Goal: Information Seeking & Learning: Learn about a topic

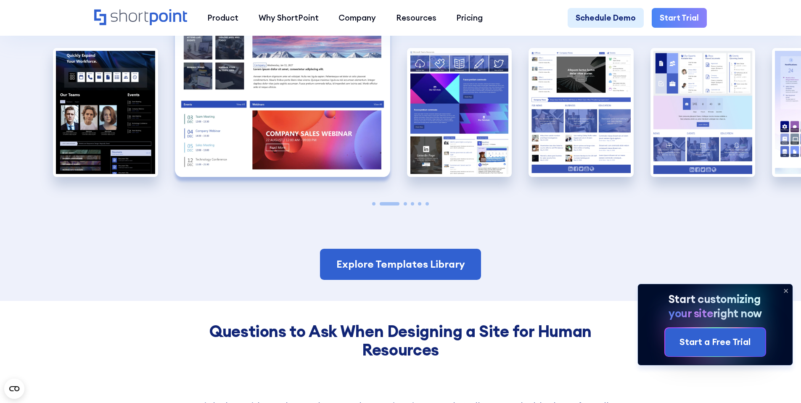
scroll to position [806, 0]
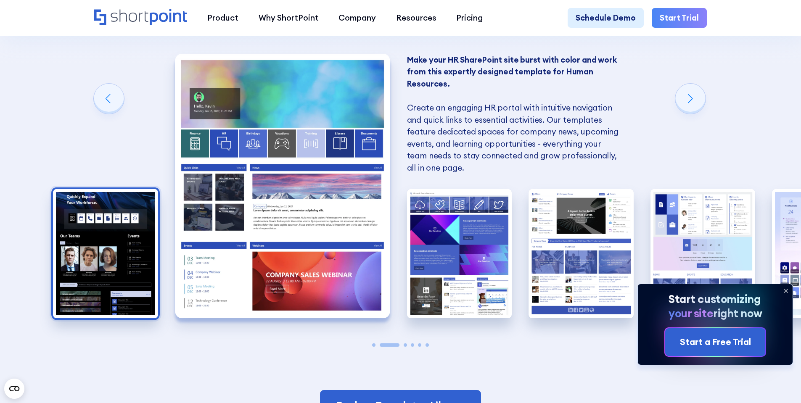
click at [119, 238] on img "1 / 6" at bounding box center [105, 253] width 105 height 129
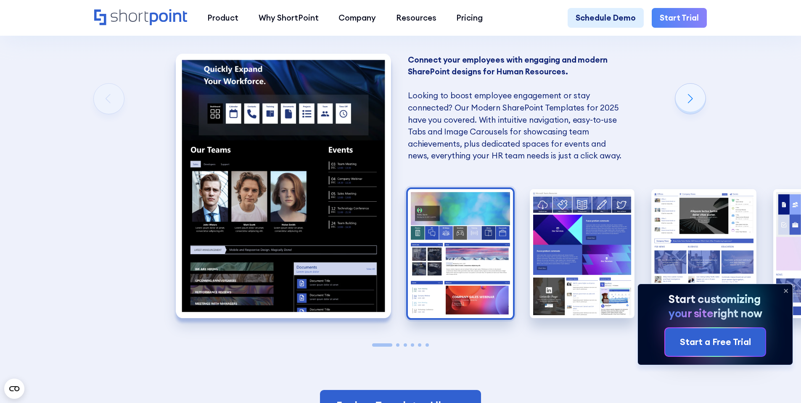
click at [429, 241] on img "2 / 6" at bounding box center [460, 253] width 105 height 129
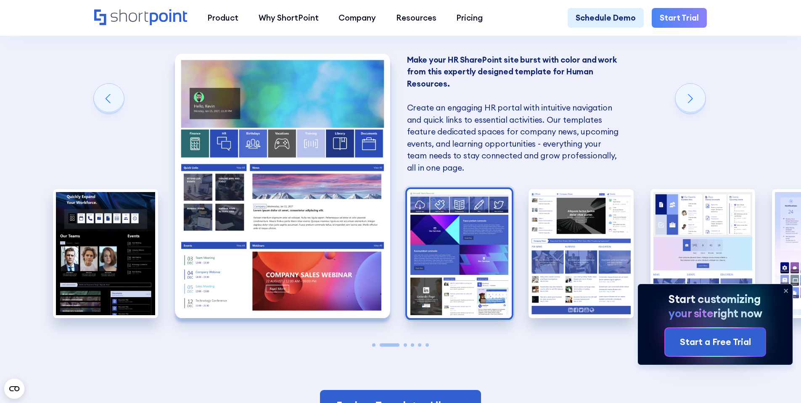
click at [439, 241] on img "3 / 6" at bounding box center [459, 253] width 105 height 129
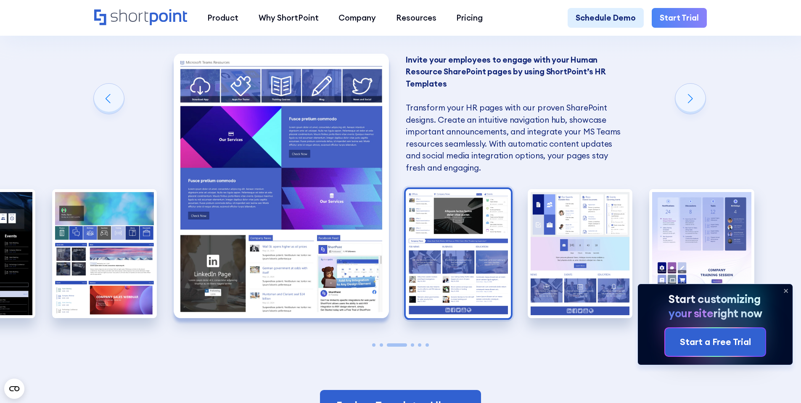
click at [453, 249] on img "4 / 6" at bounding box center [458, 253] width 105 height 129
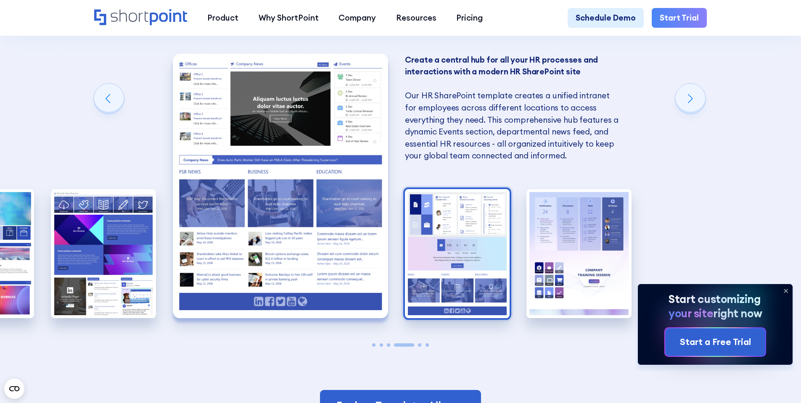
click at [463, 249] on img "5 / 6" at bounding box center [457, 253] width 105 height 129
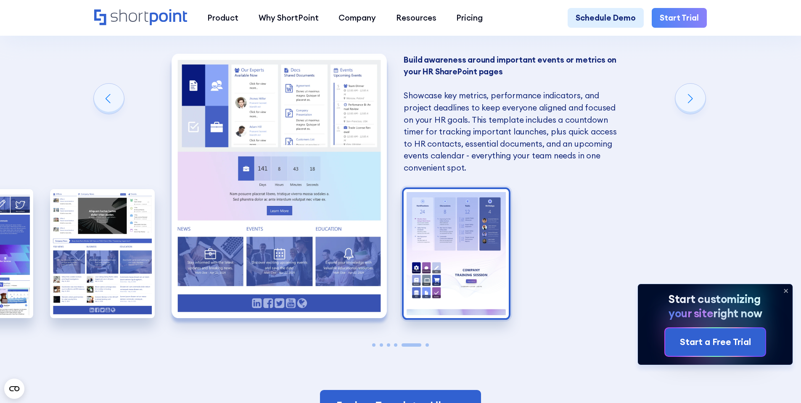
click at [449, 254] on img "6 / 6" at bounding box center [456, 253] width 105 height 129
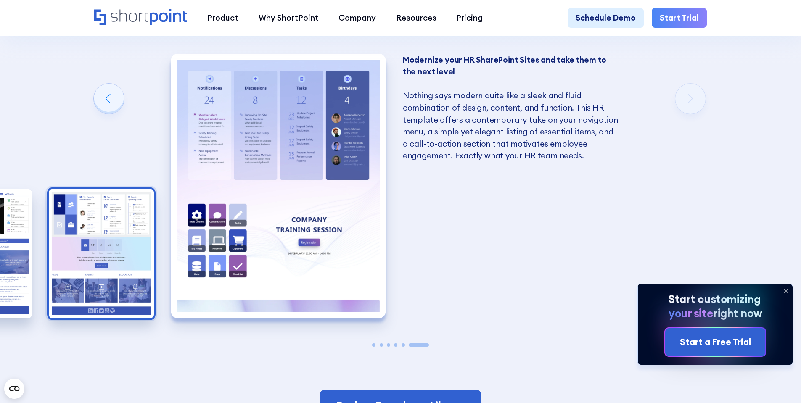
click at [89, 260] on img "5 / 6" at bounding box center [101, 253] width 105 height 129
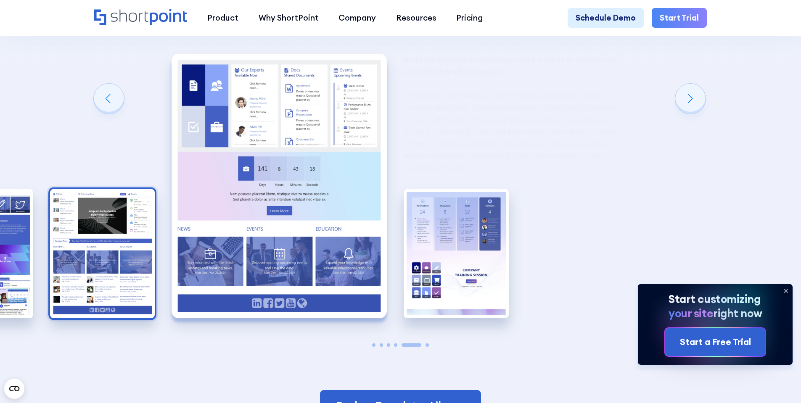
click at [145, 243] on img "4 / 6" at bounding box center [102, 253] width 105 height 129
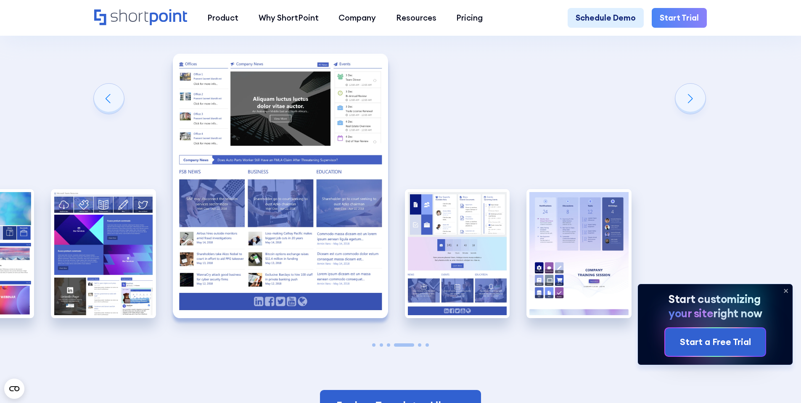
click at [173, 262] on img "4 / 6" at bounding box center [280, 186] width 215 height 264
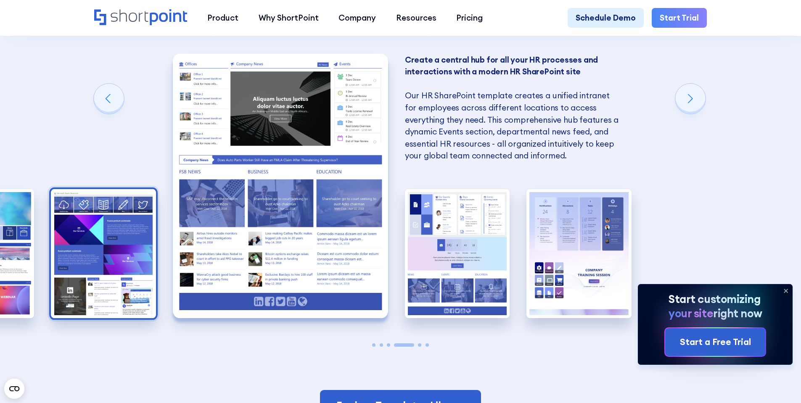
click at [88, 262] on img "3 / 6" at bounding box center [103, 253] width 105 height 129
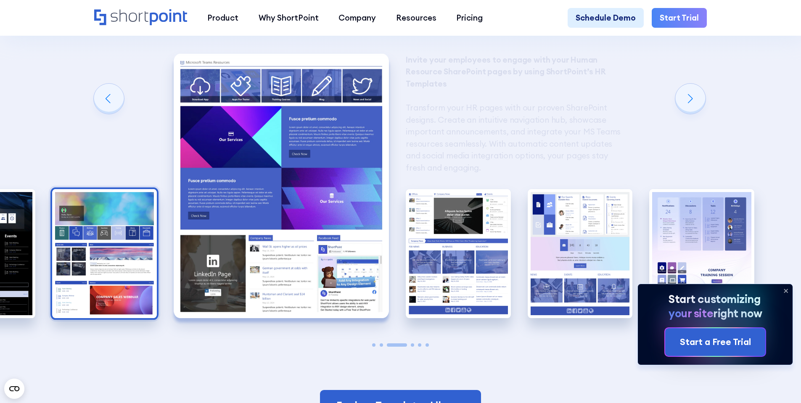
click at [107, 259] on img "2 / 6" at bounding box center [104, 253] width 105 height 129
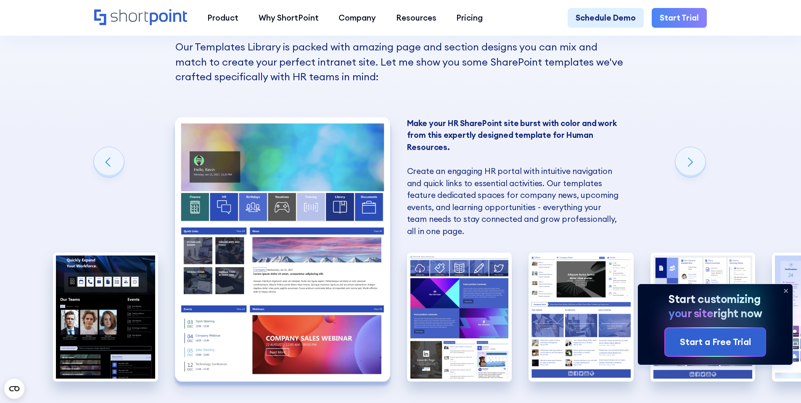
scroll to position [748, 0]
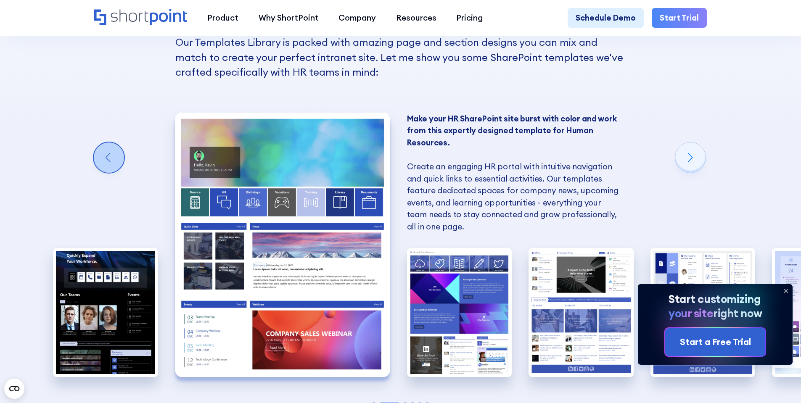
click at [104, 166] on div "Previous slide" at bounding box center [109, 158] width 30 height 30
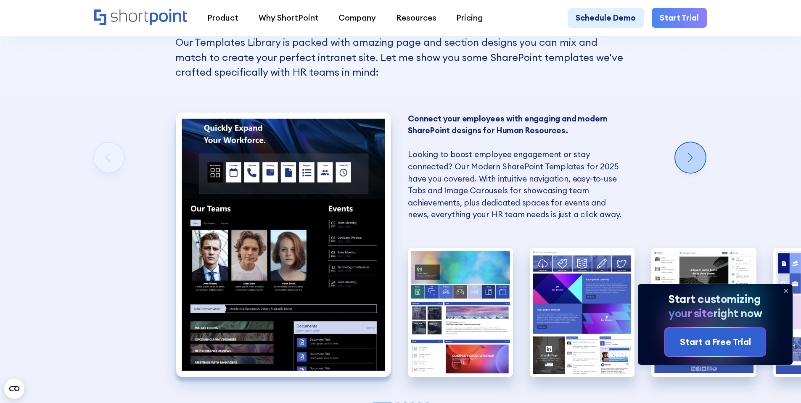
click at [695, 167] on div "Next slide" at bounding box center [690, 158] width 30 height 30
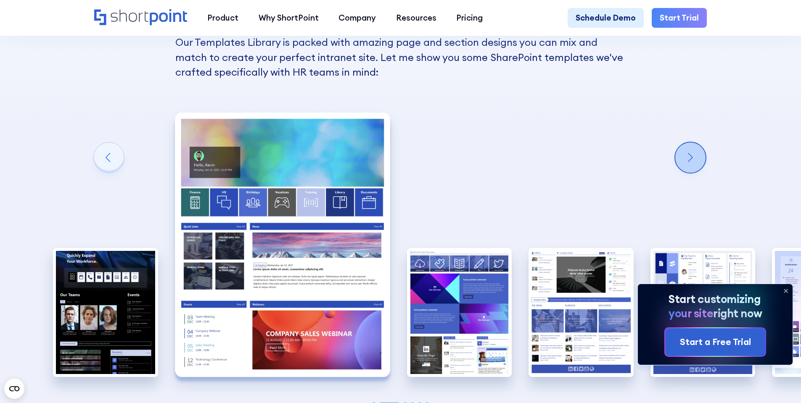
click at [695, 167] on div "Next slide" at bounding box center [690, 158] width 30 height 30
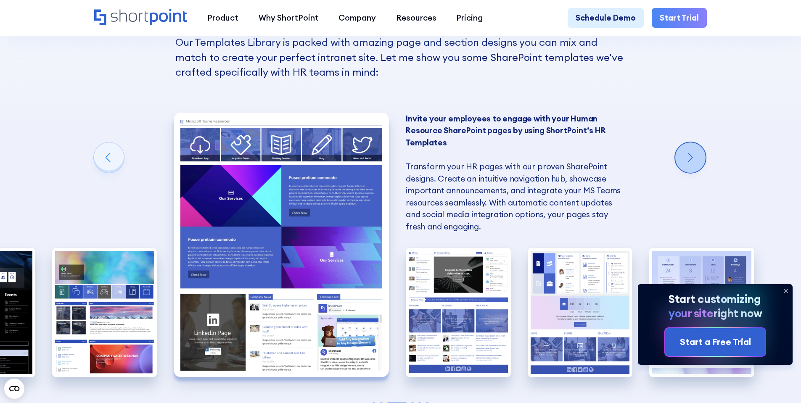
click at [695, 167] on div "Next slide" at bounding box center [690, 158] width 30 height 30
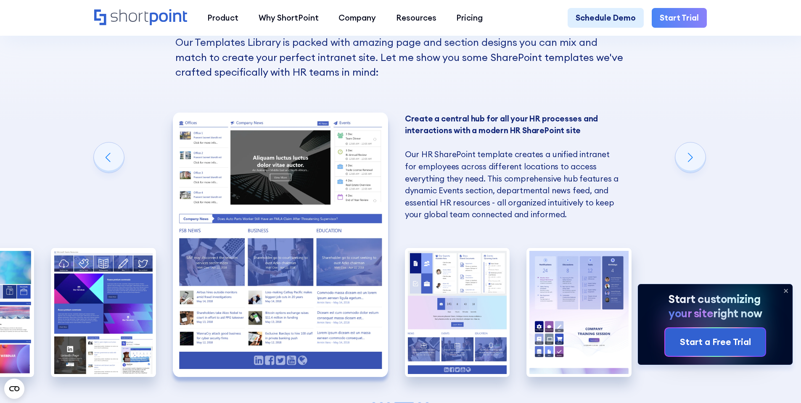
scroll to position [790, 0]
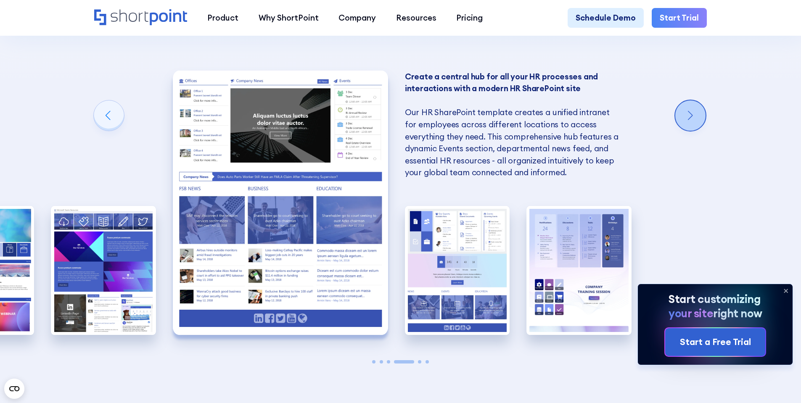
click at [702, 111] on div "Next slide" at bounding box center [690, 115] width 30 height 30
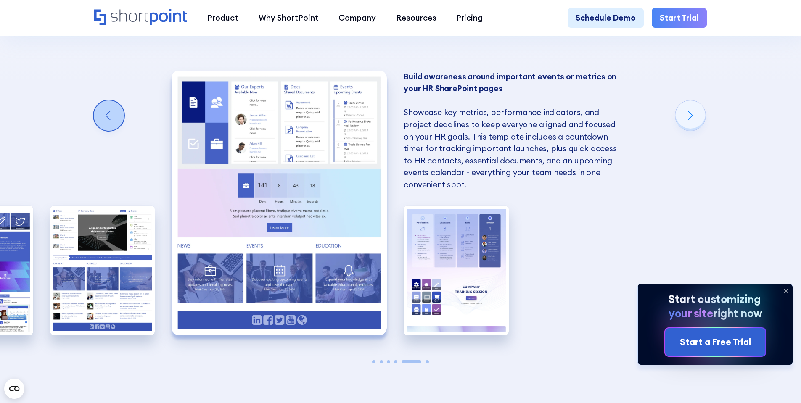
click at [106, 131] on div "Previous slide" at bounding box center [109, 115] width 30 height 30
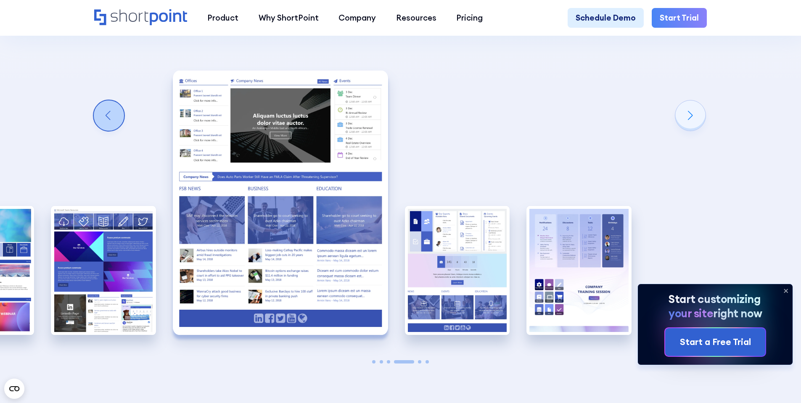
click at [109, 129] on div "Previous slide" at bounding box center [109, 115] width 30 height 30
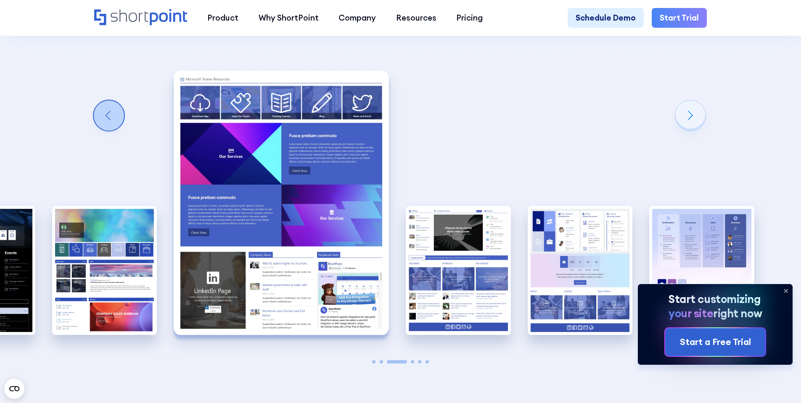
click at [108, 129] on div "Previous slide" at bounding box center [109, 115] width 30 height 30
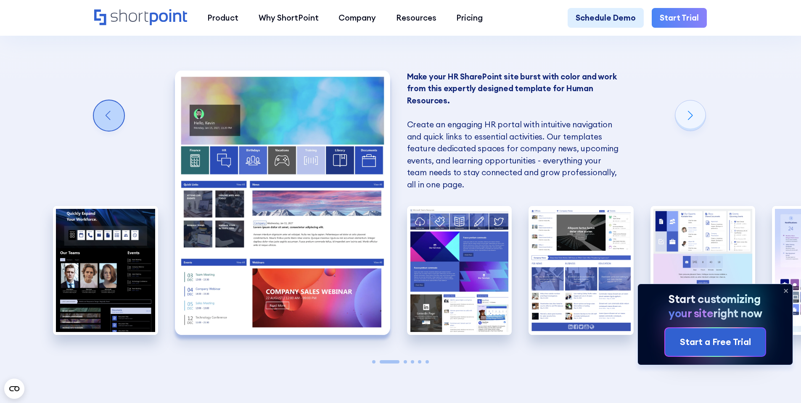
click at [108, 129] on div "Previous slide" at bounding box center [109, 115] width 30 height 30
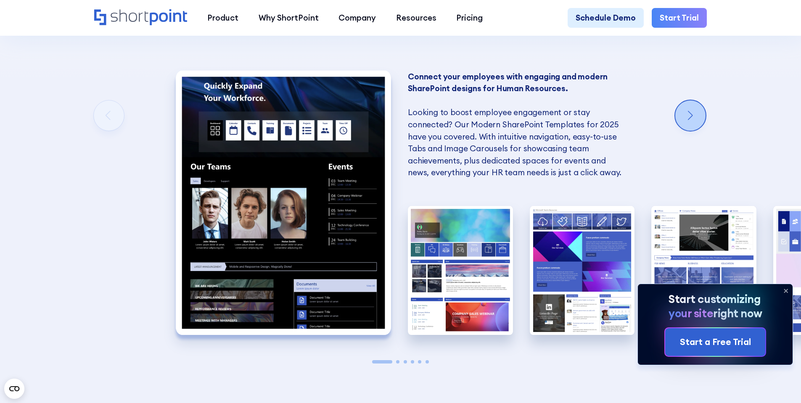
click at [693, 131] on div "Next slide" at bounding box center [690, 115] width 30 height 30
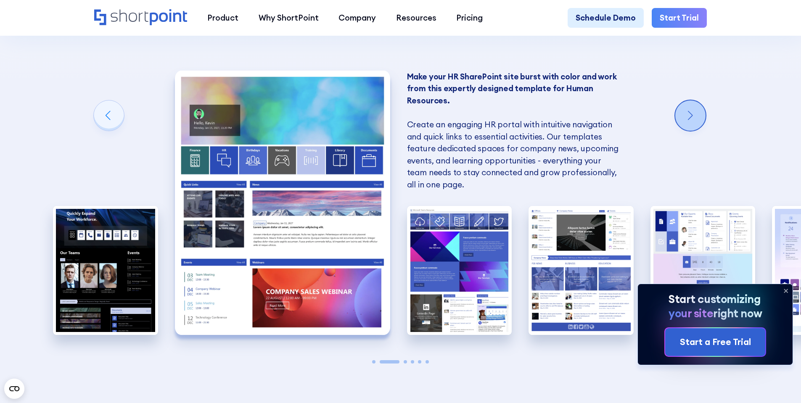
click at [689, 118] on div "Next slide" at bounding box center [690, 115] width 30 height 30
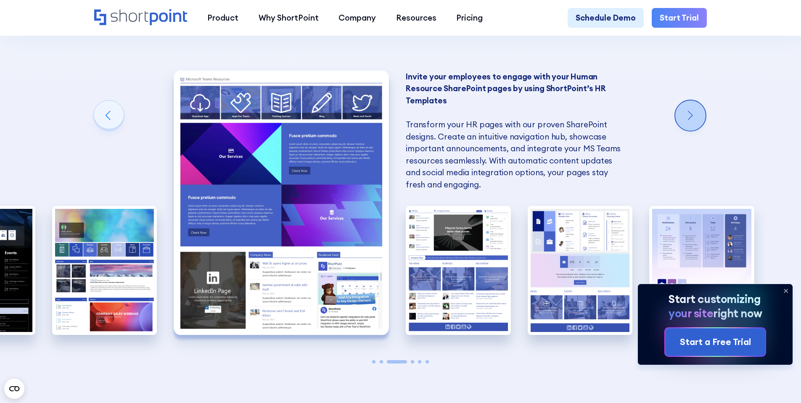
click at [689, 118] on div "Next slide" at bounding box center [690, 115] width 30 height 30
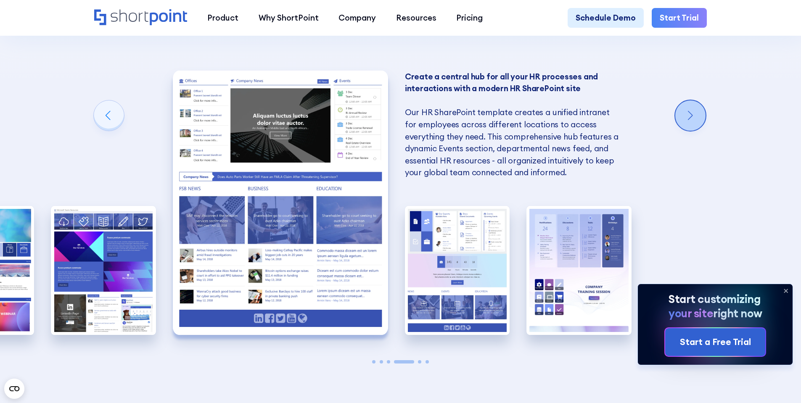
click at [698, 122] on div "Next slide" at bounding box center [690, 115] width 30 height 30
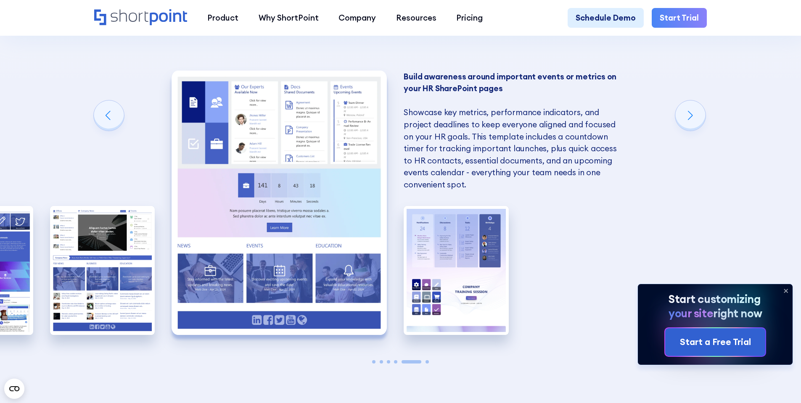
click at [87, 124] on div "SharePoint Templates for Human Resources Here at ShortPoint, we've put our hear…" at bounding box center [400, 137] width 801 height 643
click at [98, 125] on div "Previous slide" at bounding box center [109, 115] width 30 height 30
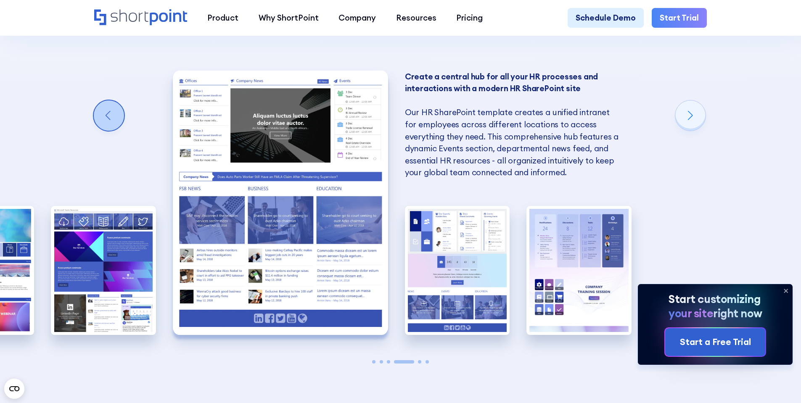
click at [105, 125] on div "Previous slide" at bounding box center [109, 115] width 30 height 30
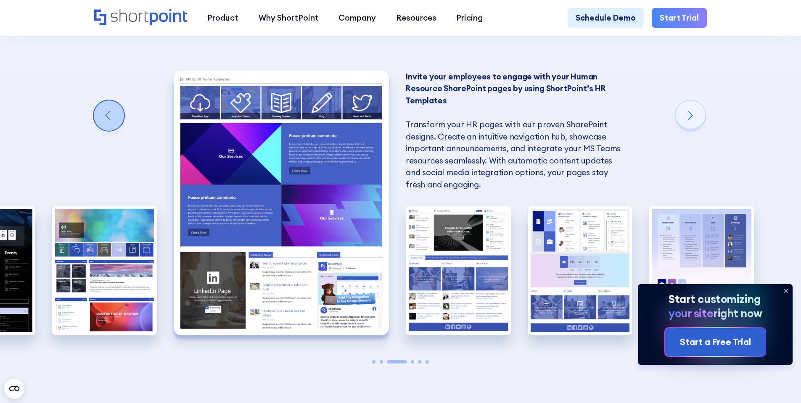
click at [104, 125] on div "Previous slide" at bounding box center [109, 115] width 30 height 30
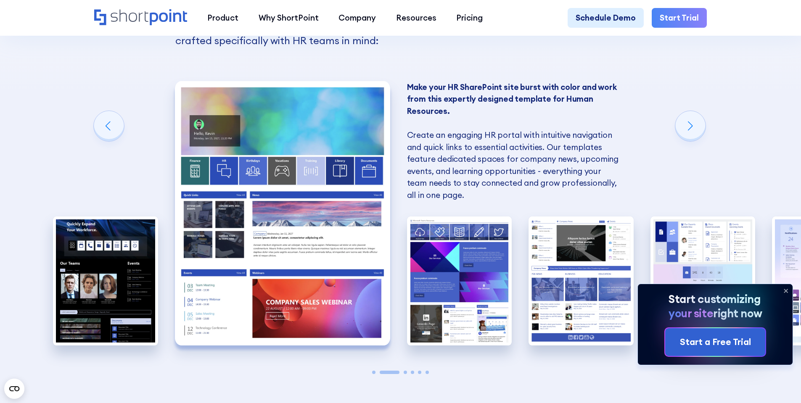
scroll to position [798, 0]
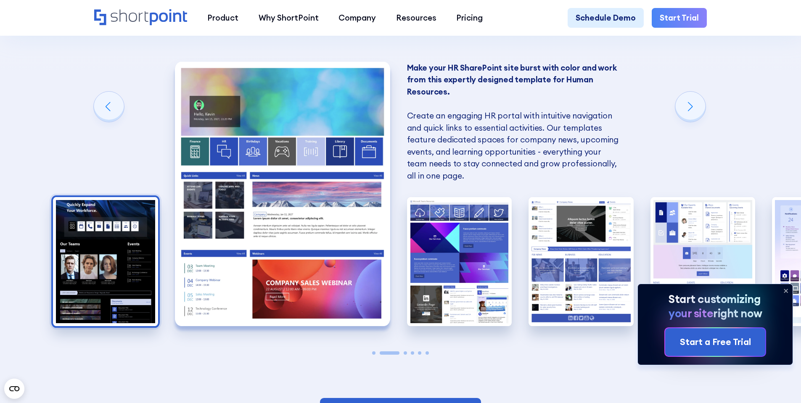
click at [89, 250] on img "1 / 6" at bounding box center [105, 261] width 105 height 129
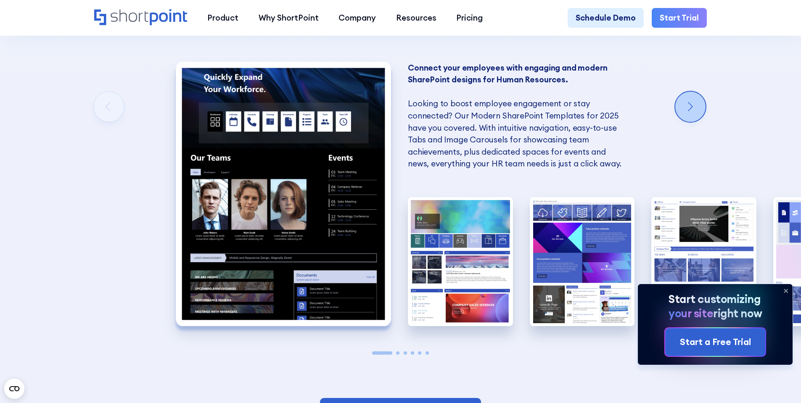
click at [702, 118] on div "Next slide" at bounding box center [690, 107] width 30 height 30
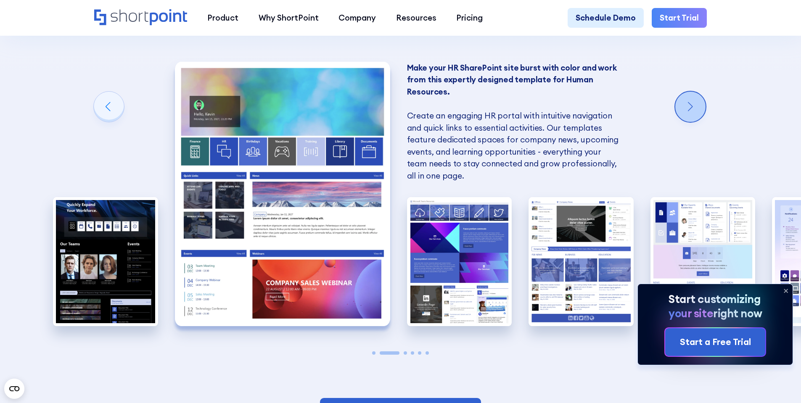
click at [702, 118] on div "Next slide" at bounding box center [690, 107] width 30 height 30
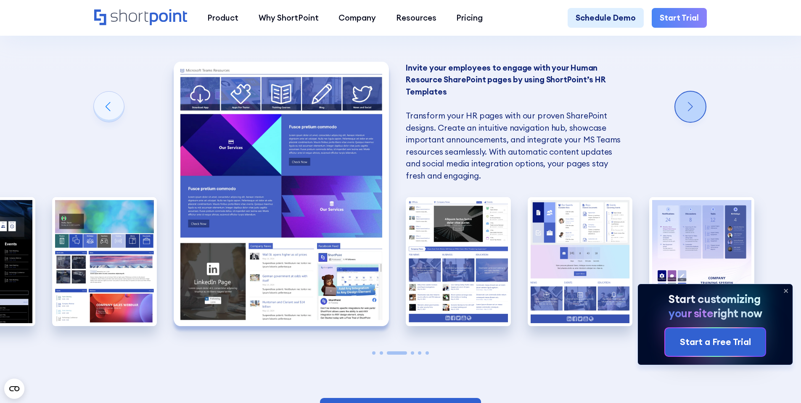
click at [702, 118] on div "Next slide" at bounding box center [690, 107] width 30 height 30
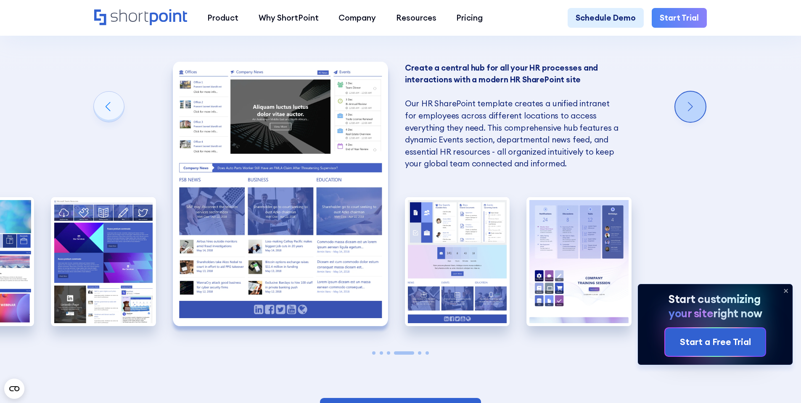
click at [702, 118] on div "Next slide" at bounding box center [690, 107] width 30 height 30
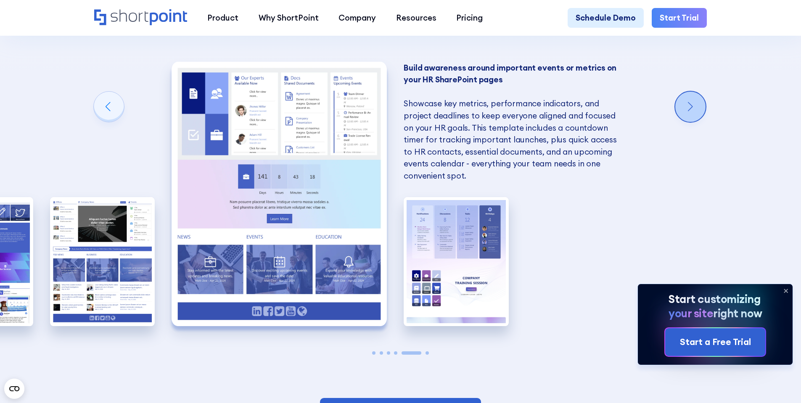
click at [702, 118] on div "Next slide" at bounding box center [690, 107] width 30 height 30
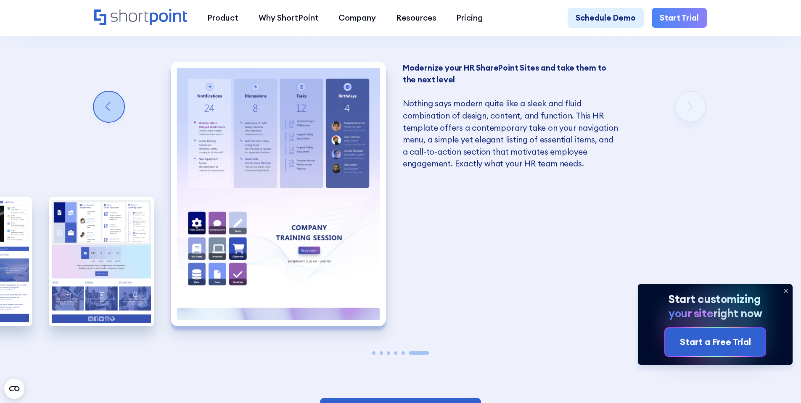
click at [103, 115] on div "Previous slide" at bounding box center [109, 107] width 30 height 30
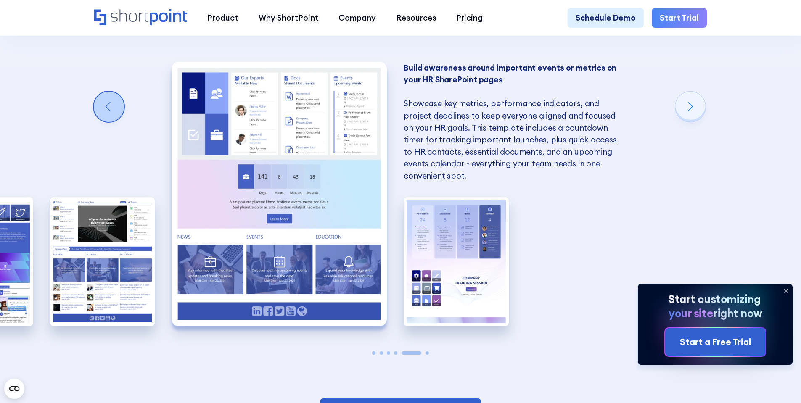
click at [103, 115] on div "Previous slide" at bounding box center [109, 107] width 30 height 30
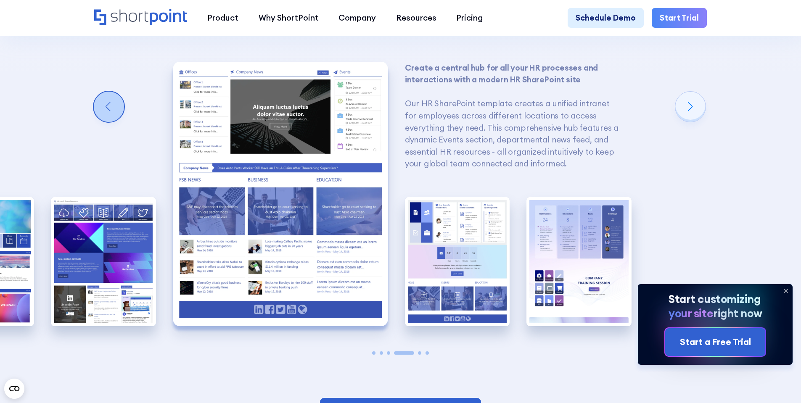
click at [103, 115] on div "Previous slide" at bounding box center [109, 107] width 30 height 30
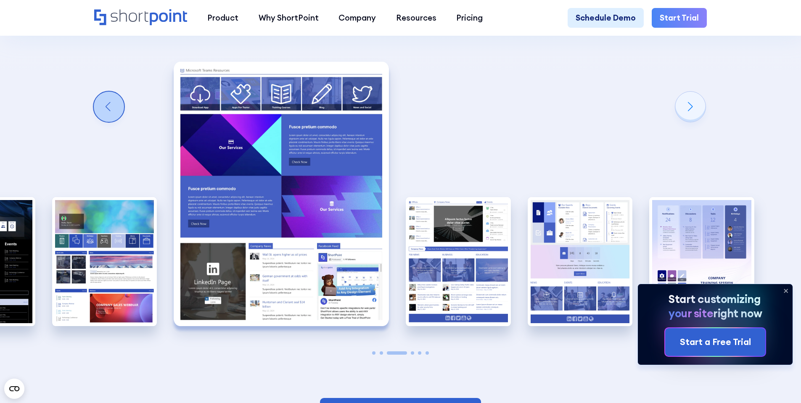
click at [103, 115] on div "Previous slide" at bounding box center [109, 107] width 30 height 30
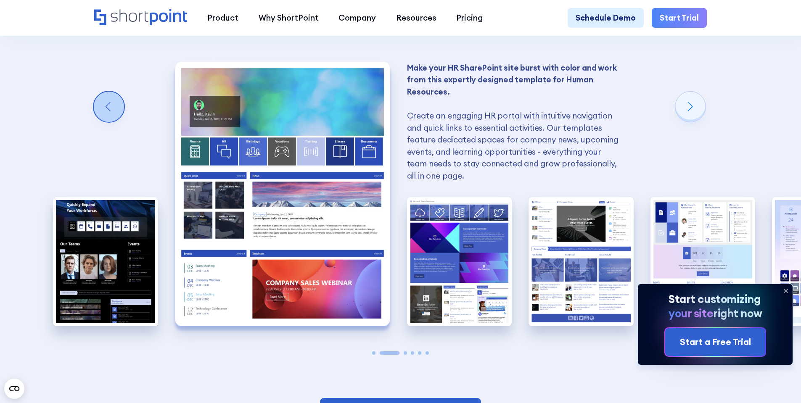
click at [103, 115] on div "Previous slide" at bounding box center [109, 107] width 30 height 30
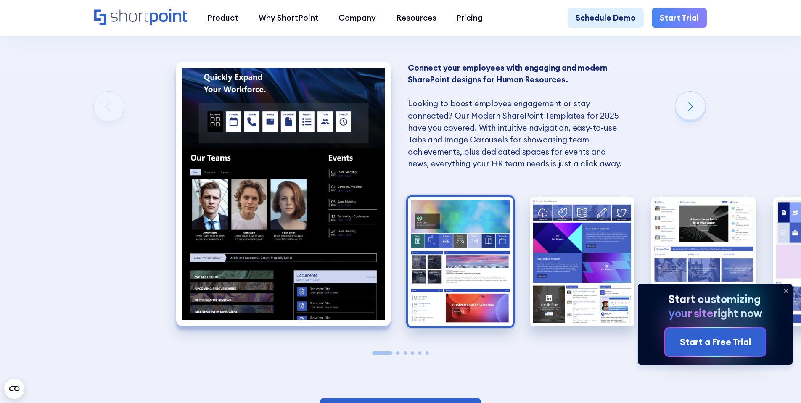
click at [430, 272] on img "2 / 6" at bounding box center [460, 261] width 105 height 129
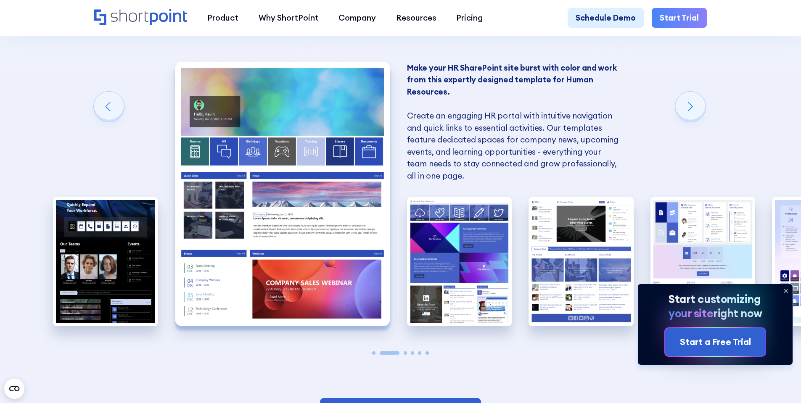
click at [685, 100] on div "SharePoint Templates for Human Resources Here at ShortPoint, we've put our hear…" at bounding box center [400, 128] width 801 height 643
click at [688, 104] on div "Next slide" at bounding box center [690, 107] width 30 height 30
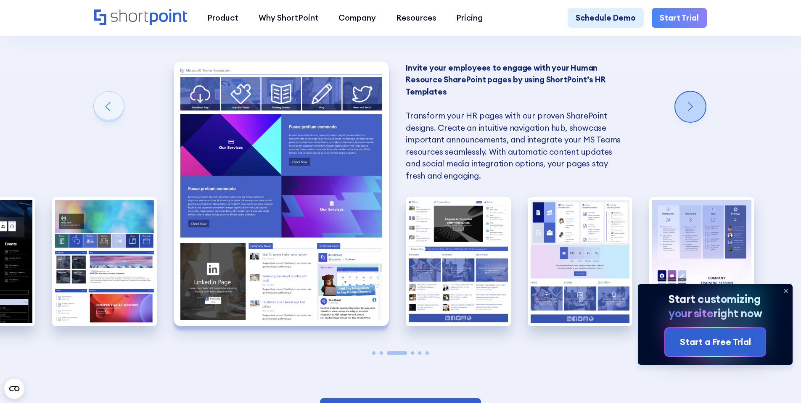
click at [682, 116] on div "Next slide" at bounding box center [690, 107] width 30 height 30
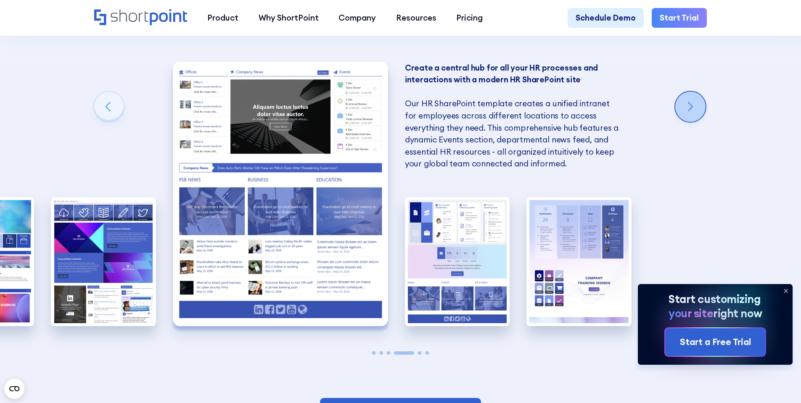
click at [682, 116] on div "Next slide" at bounding box center [690, 107] width 30 height 30
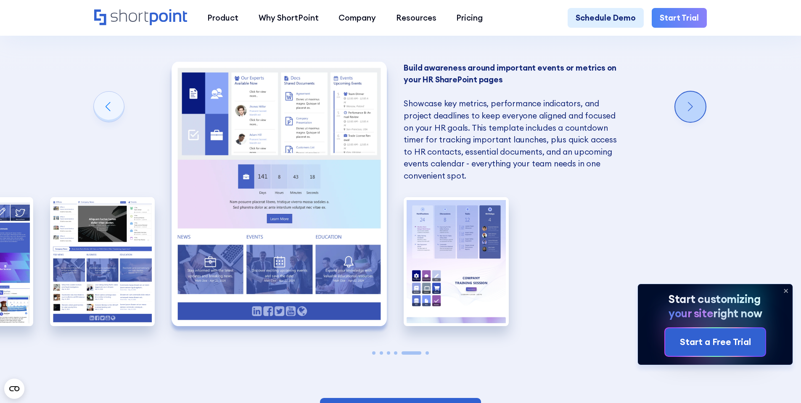
click at [682, 116] on div "Next slide" at bounding box center [690, 107] width 30 height 30
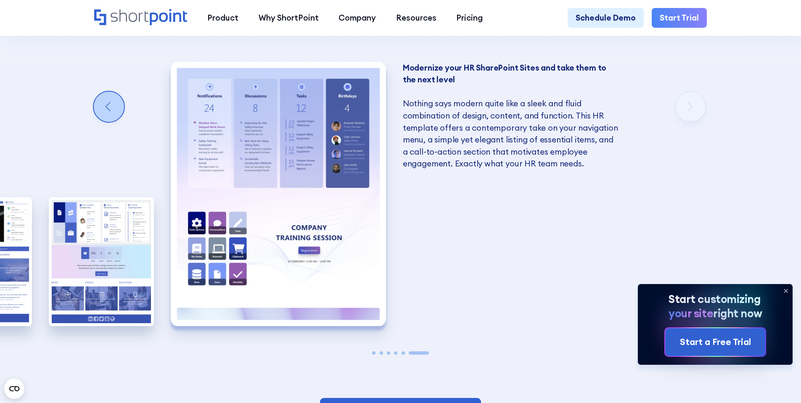
click at [108, 116] on div "Previous slide" at bounding box center [109, 107] width 30 height 30
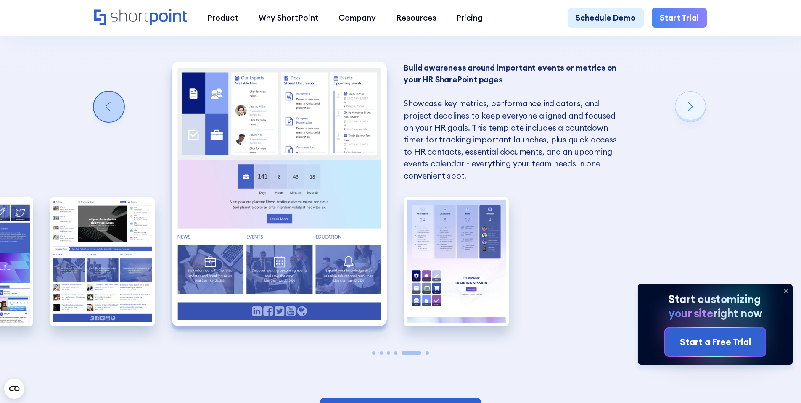
click at [108, 116] on div "Previous slide" at bounding box center [109, 107] width 30 height 30
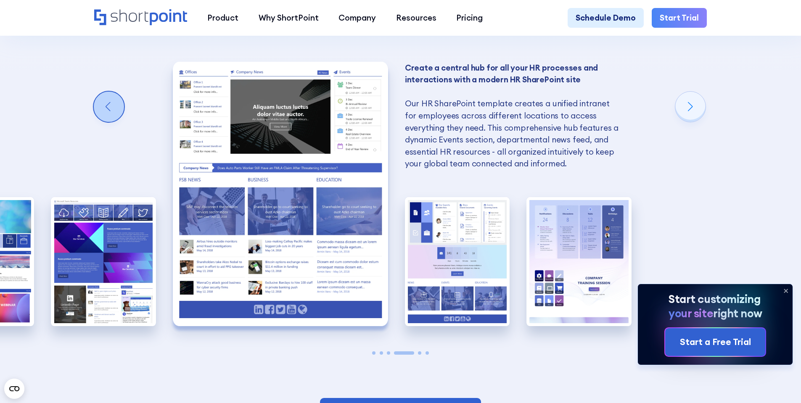
click at [108, 116] on div "Previous slide" at bounding box center [109, 107] width 30 height 30
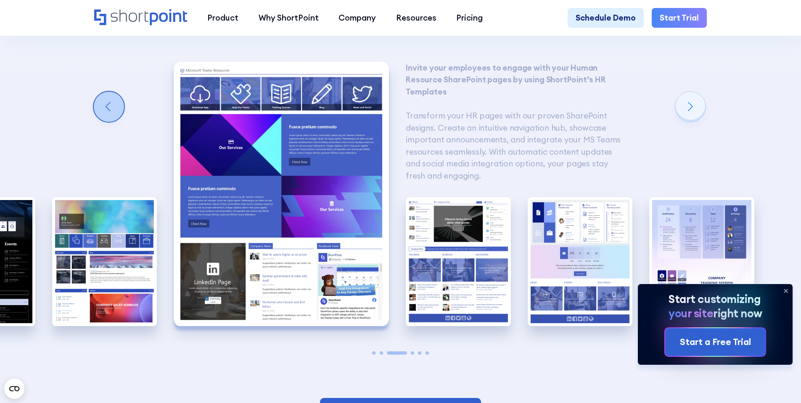
click at [108, 116] on div "Previous slide" at bounding box center [109, 107] width 30 height 30
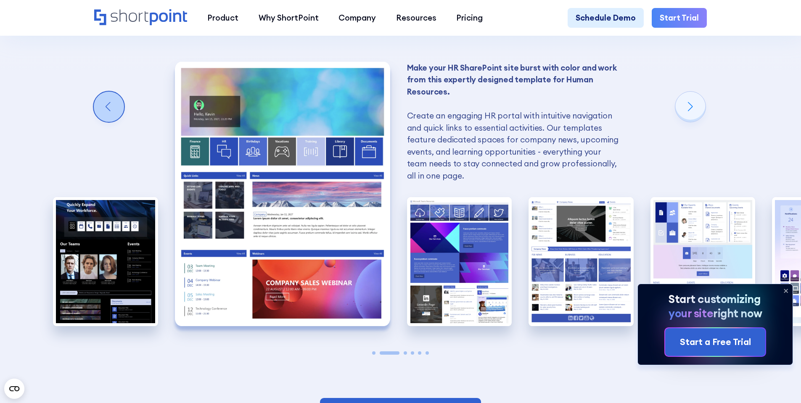
click at [108, 116] on div "Previous slide" at bounding box center [109, 107] width 30 height 30
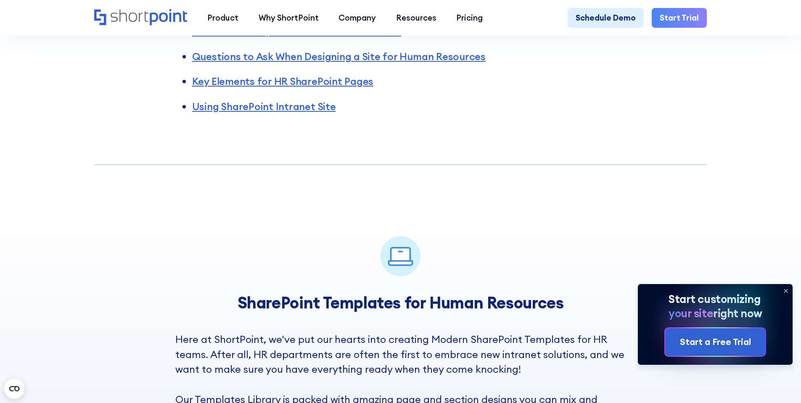
scroll to position [455, 0]
